Goal: Task Accomplishment & Management: Manage account settings

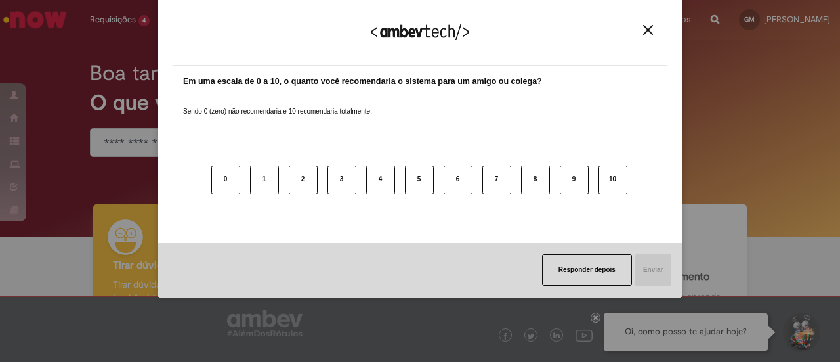
click at [305, 120] on div "0 1 2 3 4 5 6 7 8 9 10" at bounding box center [420, 172] width 474 height 104
click at [650, 30] on img "Close" at bounding box center [648, 30] width 10 height 10
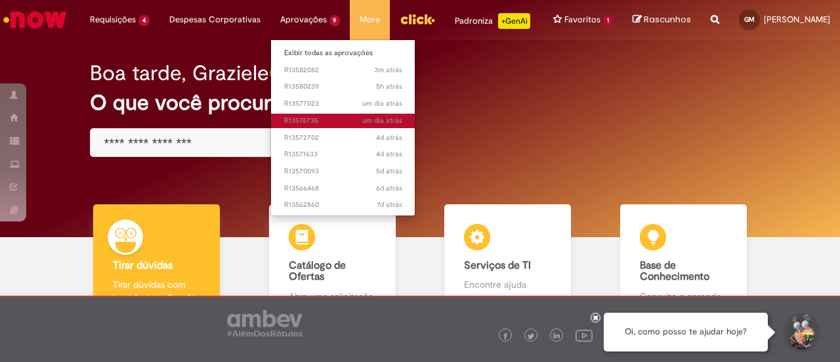
click at [297, 121] on span "um dia atrás um dia atrás R13576735" at bounding box center [343, 121] width 118 height 11
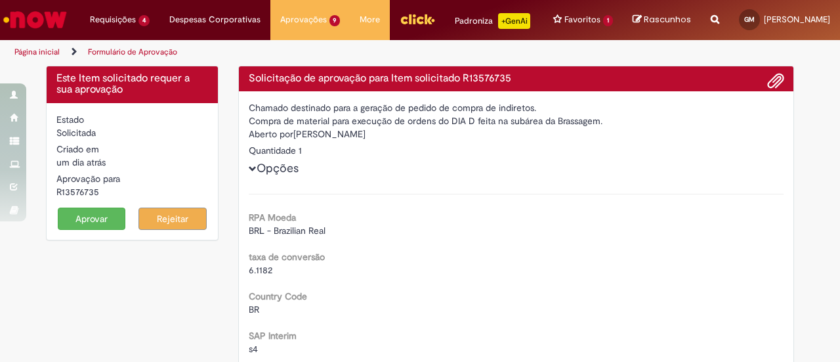
click at [89, 230] on button "Aprovar" at bounding box center [92, 218] width 68 height 22
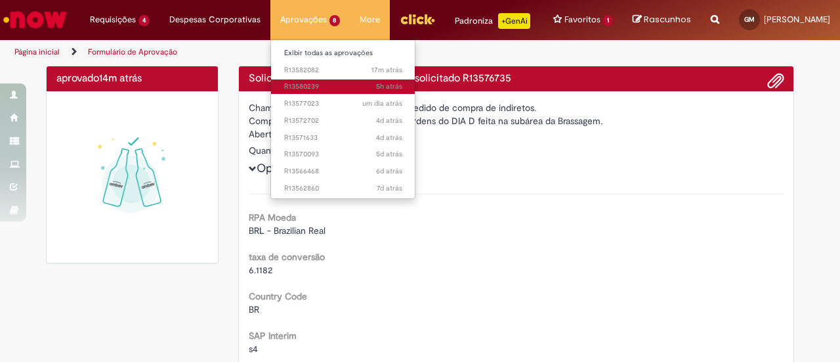
click at [300, 87] on span "5h atrás 5 horas atrás R13580239" at bounding box center [343, 86] width 118 height 11
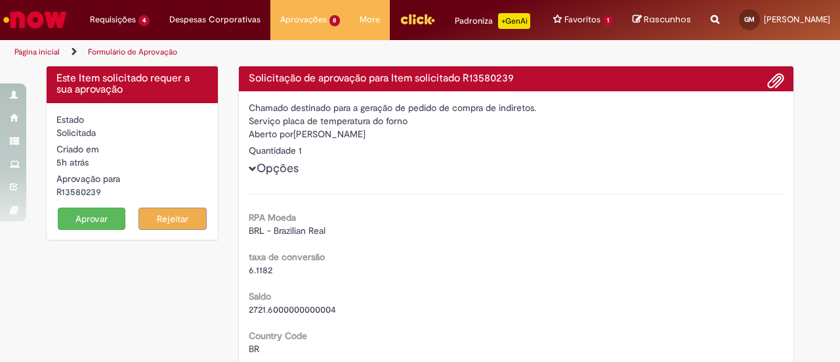
click at [69, 224] on button "Aprovar" at bounding box center [92, 218] width 68 height 22
